Goal: Information Seeking & Learning: Learn about a topic

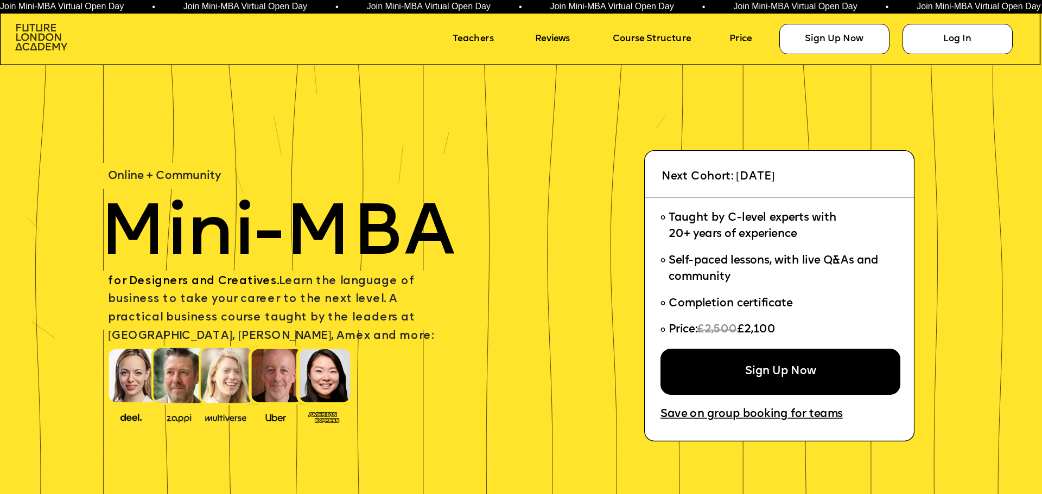
click at [53, 40] on img at bounding box center [41, 37] width 52 height 27
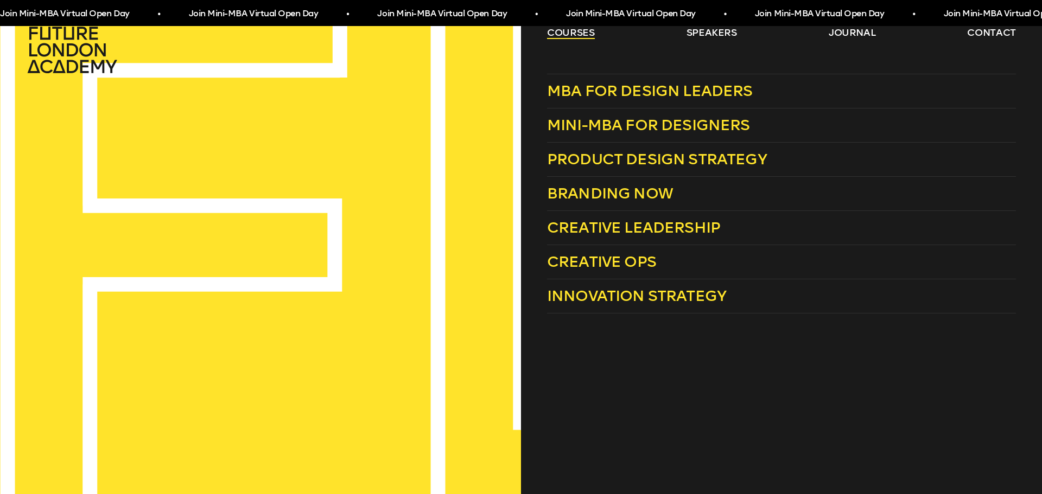
click at [555, 34] on link "courses" at bounding box center [571, 32] width 48 height 13
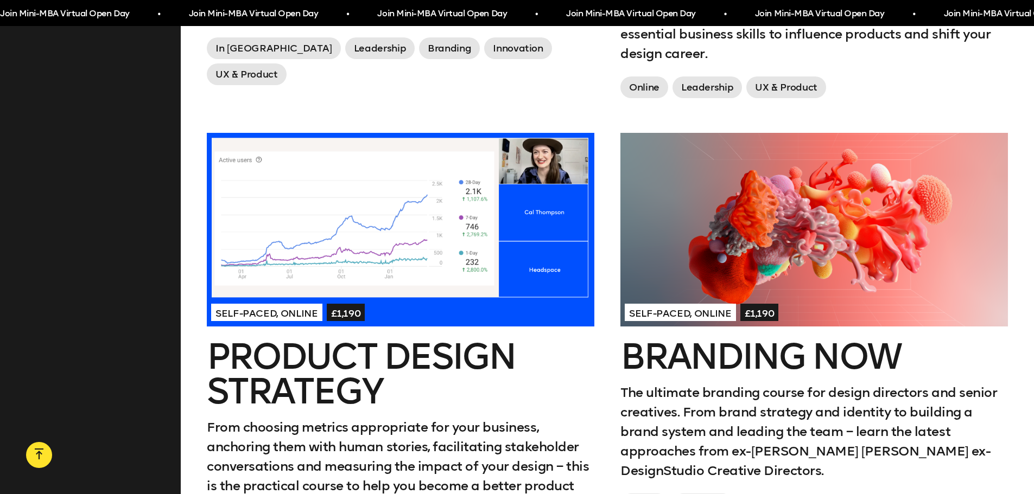
scroll to position [799, 0]
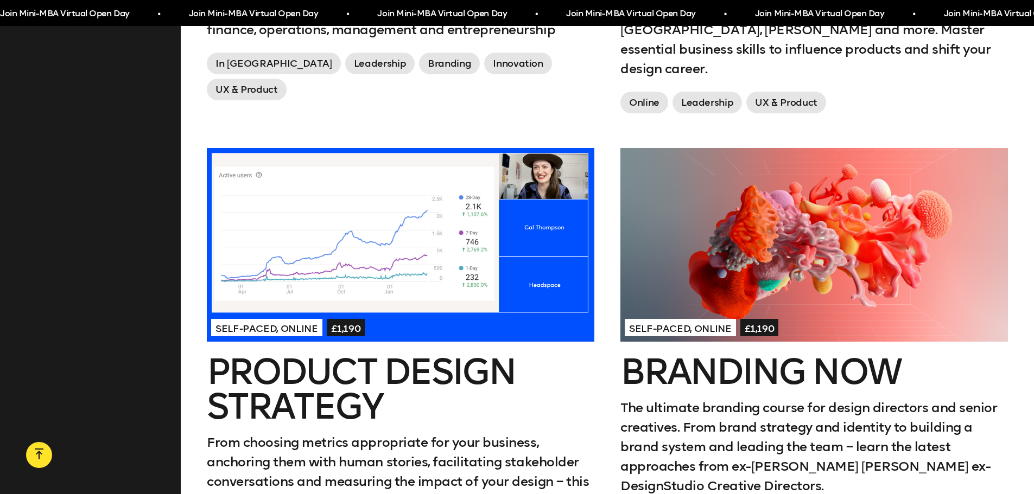
click at [479, 355] on h2 "Product Design Strategy" at bounding box center [400, 389] width 387 height 69
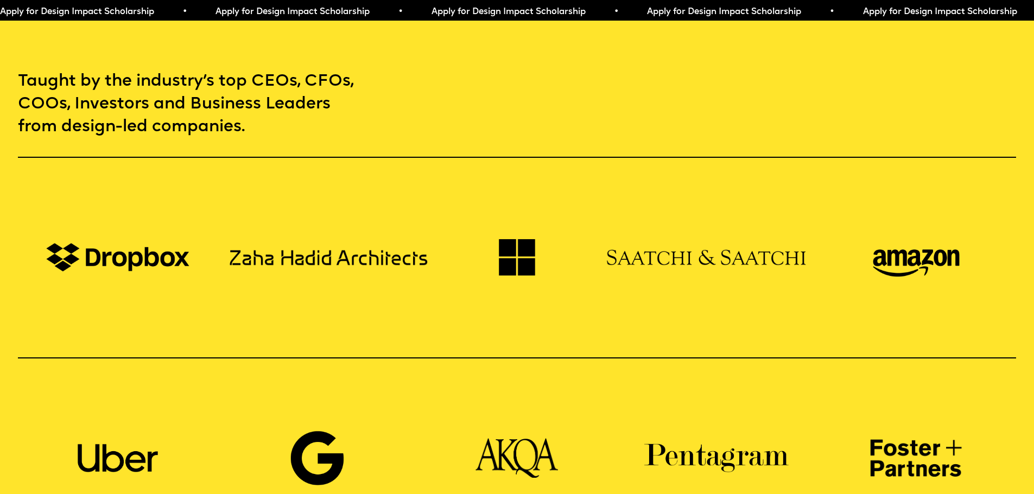
scroll to position [977, 0]
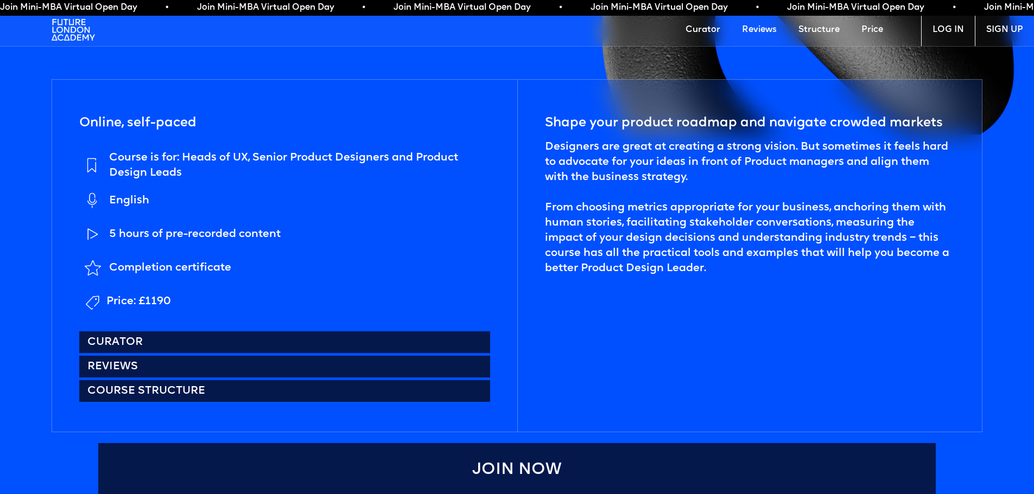
scroll to position [488, 0]
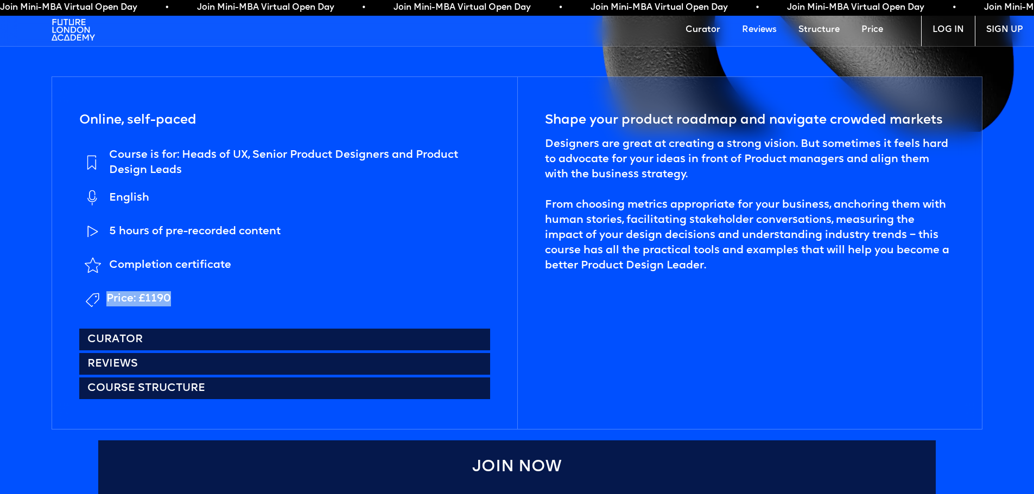
drag, startPoint x: 107, startPoint y: 298, endPoint x: 196, endPoint y: 298, distance: 89.5
click at [196, 298] on li "Price: £1190" at bounding box center [284, 298] width 410 height 27
click at [283, 281] on ul "Course is for: Heads of UX, Senior Product Designers and Product Design Leads E…" at bounding box center [284, 230] width 410 height 165
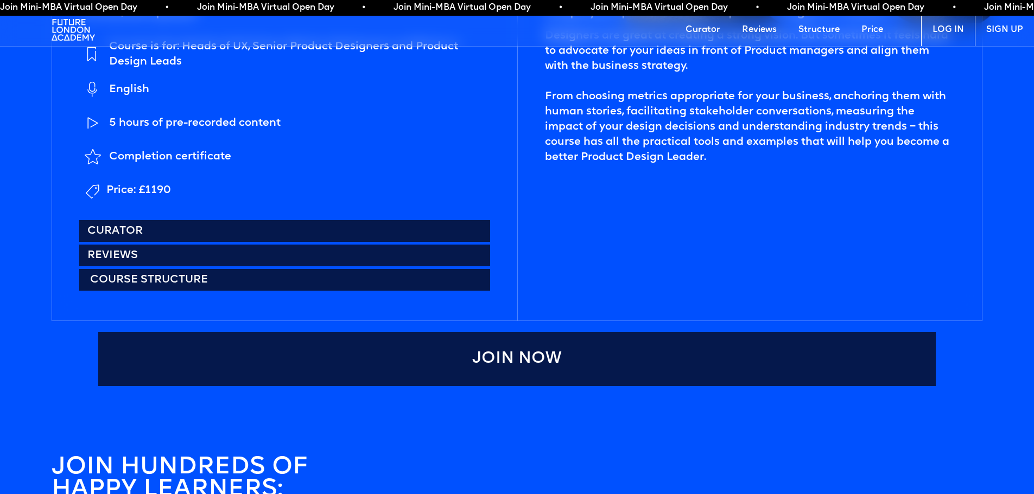
click at [197, 279] on link "Course structure" at bounding box center [284, 280] width 410 height 22
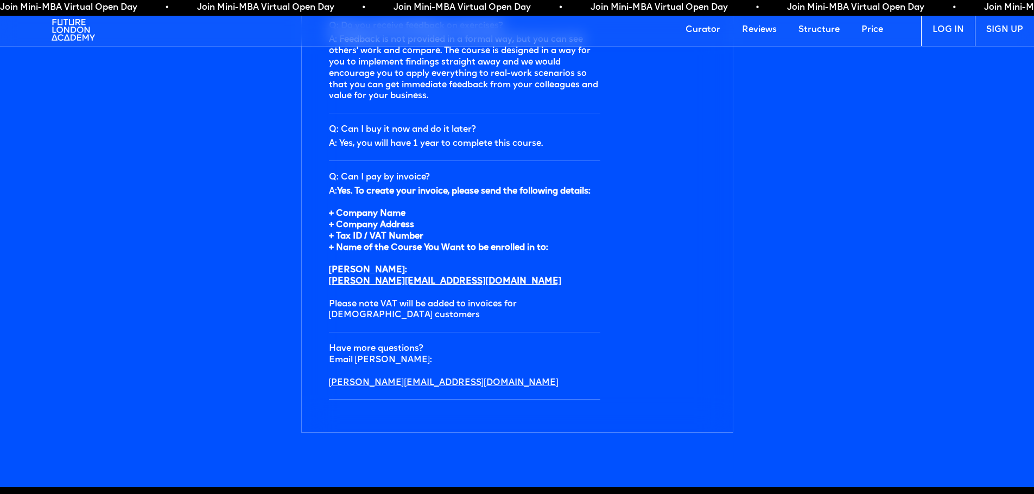
scroll to position [3598, 0]
